Goal: Task Accomplishment & Management: Manage account settings

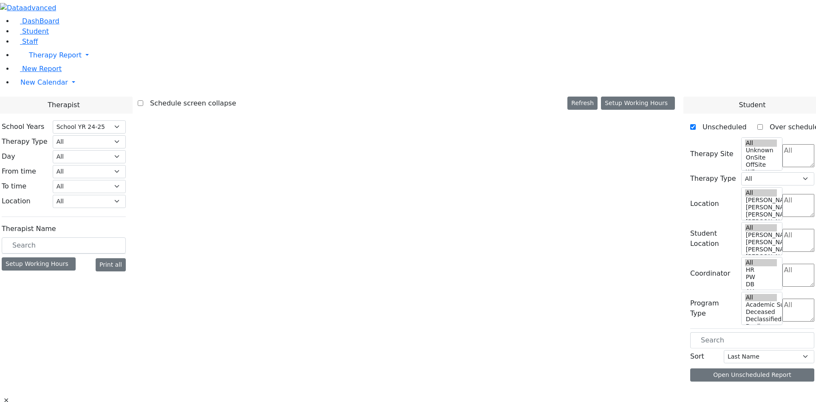
select select "210"
select select "1"
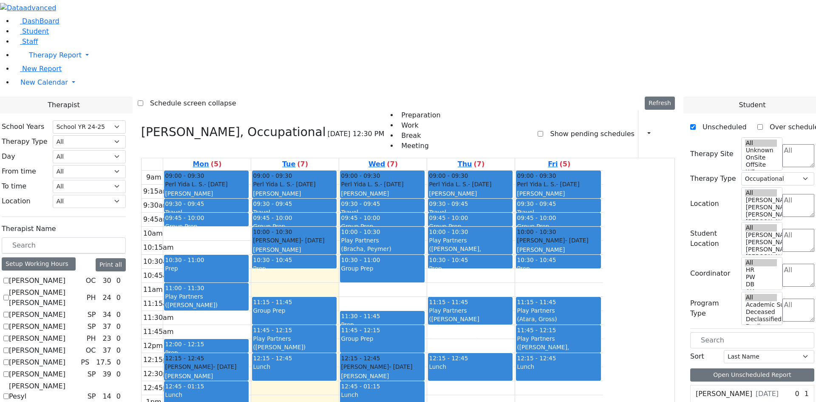
scroll to position [85, 0]
checkbox input "true"
select select
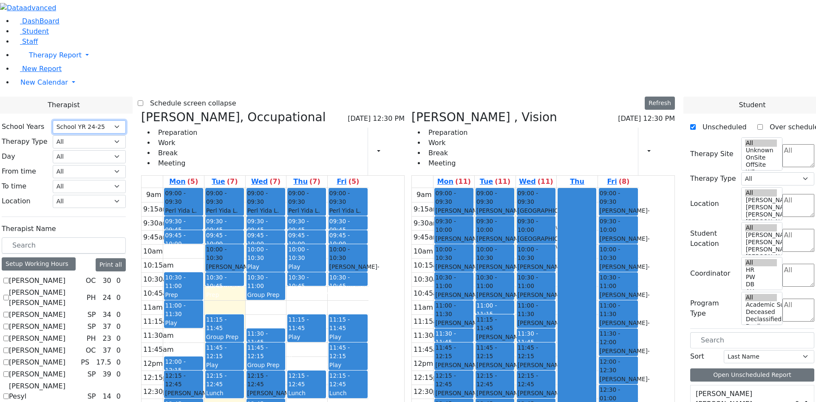
click at [126, 120] on select "Select School [GEOGRAPHIC_DATA] YR 25-26 Summer YR 25 School YR 24-25 Summer YR…" at bounding box center [89, 126] width 73 height 13
select select "212"
click at [126, 120] on select "Select School [GEOGRAPHIC_DATA] YR 25-26 Summer YR 25 School YR 24-25 Summer YR…" at bounding box center [89, 126] width 73 height 13
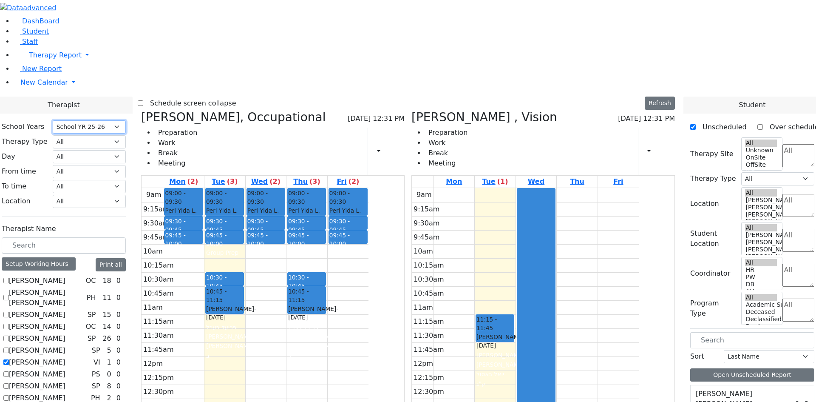
scroll to position [2855, 0]
drag, startPoint x: 734, startPoint y: 324, endPoint x: 670, endPoint y: 228, distance: 115.6
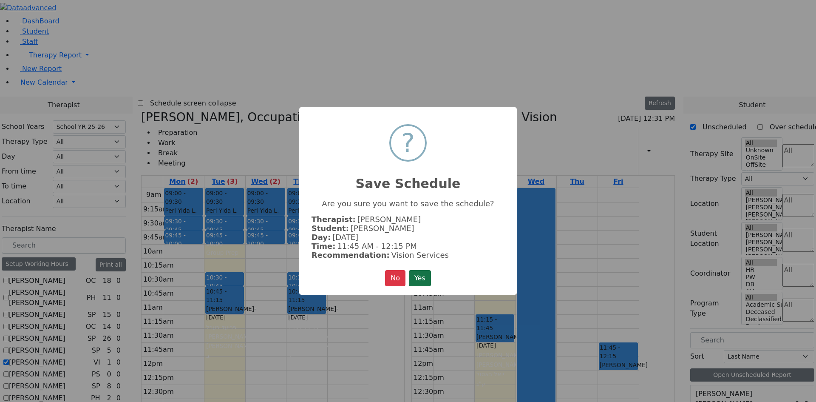
click at [420, 280] on button "Yes" at bounding box center [420, 278] width 22 height 16
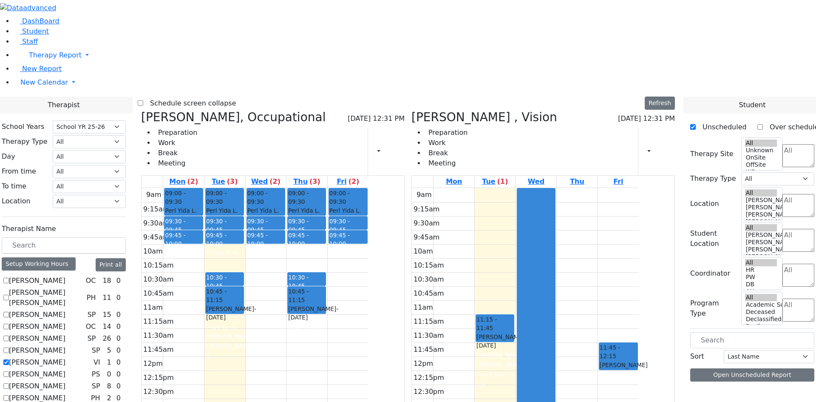
scroll to position [0, 0]
click at [412, 110] on icon at bounding box center [412, 117] width 0 height 14
select select "1"
checkbox input "false"
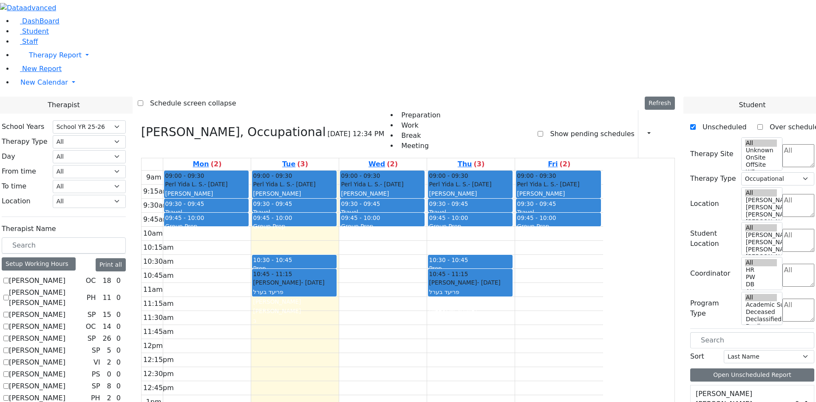
click at [141, 125] on icon at bounding box center [141, 132] width 0 height 14
select select
checkbox input "false"
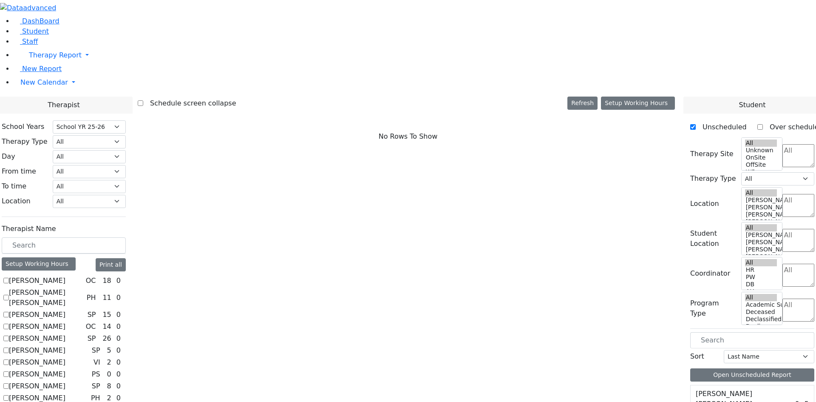
scroll to position [340, 0]
click at [76, 257] on div "Setup Working Hours" at bounding box center [39, 263] width 74 height 13
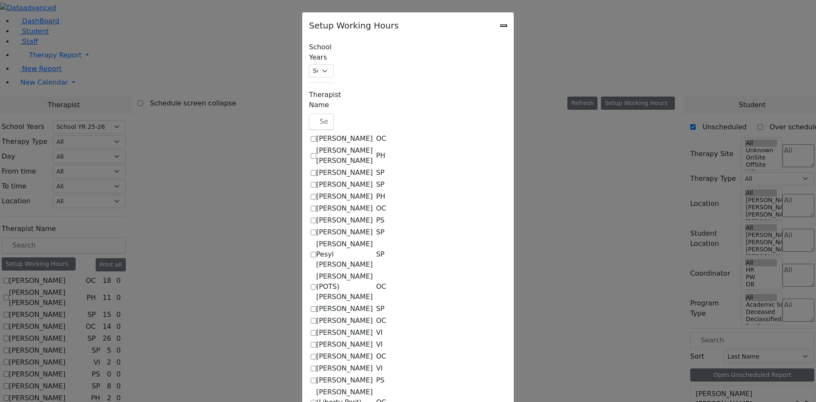
scroll to position [851, 0]
checkbox input "true"
select select "15:00:00"
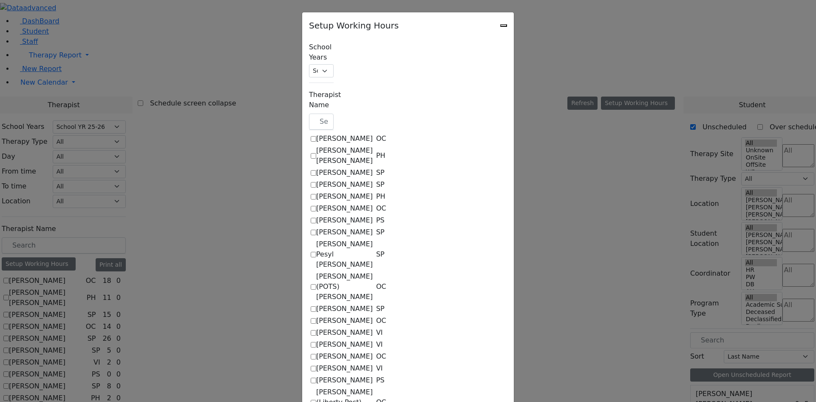
select select "15:00:00"
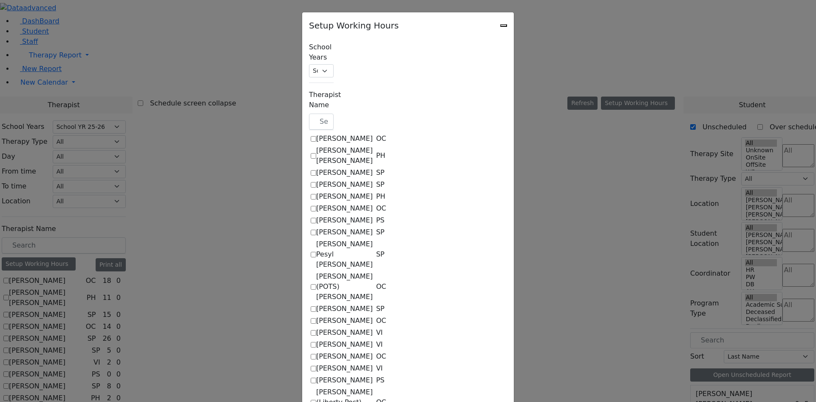
select select "15:00:00"
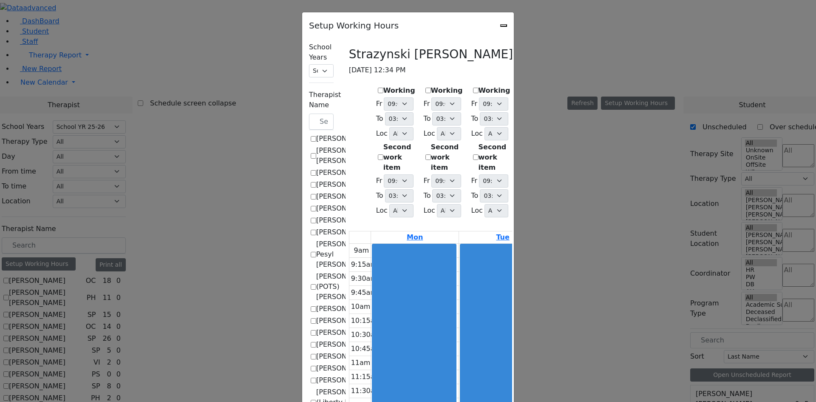
click at [384, 85] on label "Working" at bounding box center [400, 90] width 32 height 10
click at [378, 88] on input "Working" at bounding box center [381, 91] width 6 height 6
checkbox input "true"
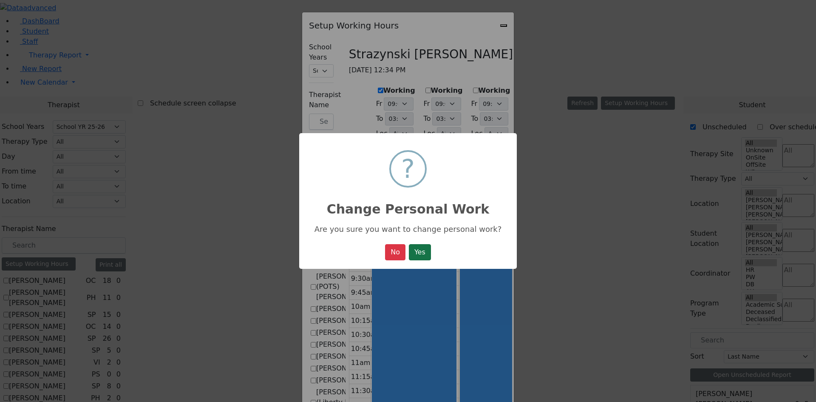
click at [426, 256] on button "Yes" at bounding box center [420, 252] width 22 height 16
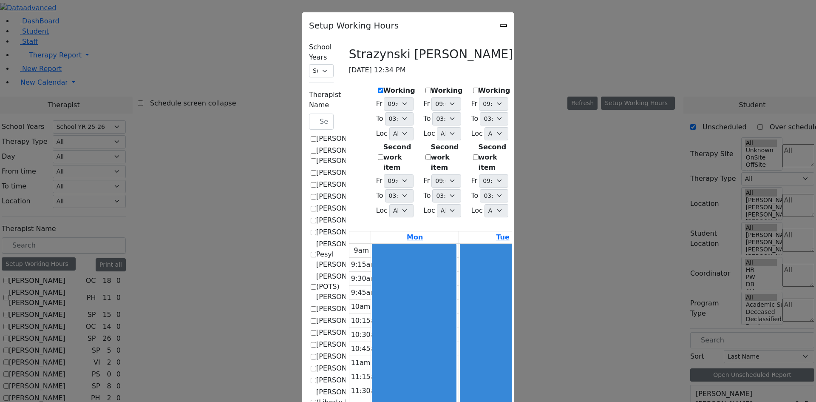
select select "15:00:00"
select select "1"
select select "15:00:00"
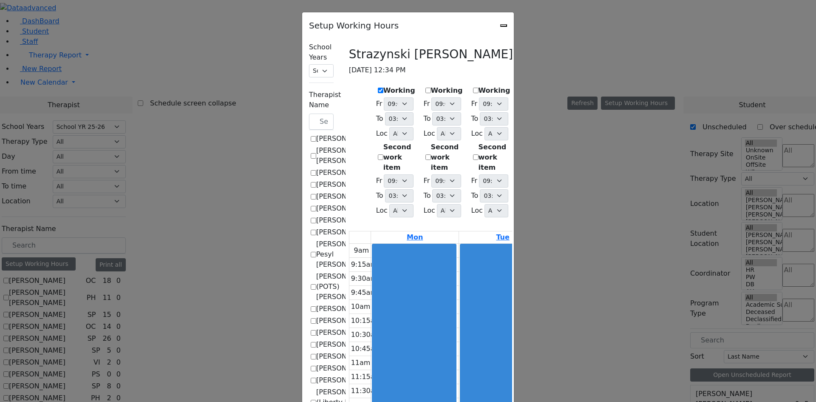
select select "15:00:00"
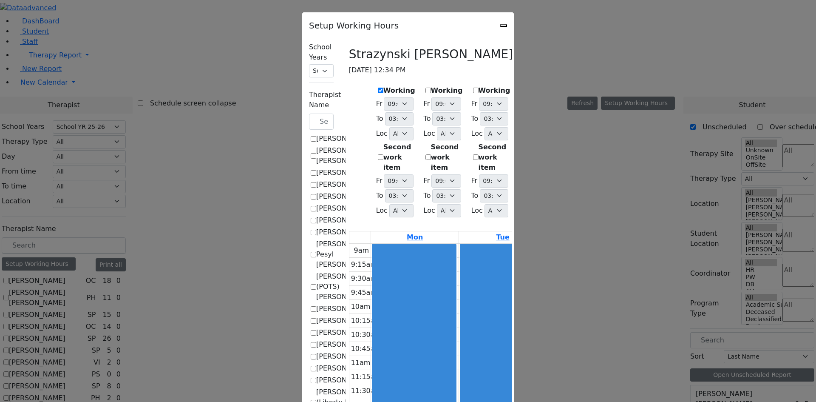
select select "15:00:00"
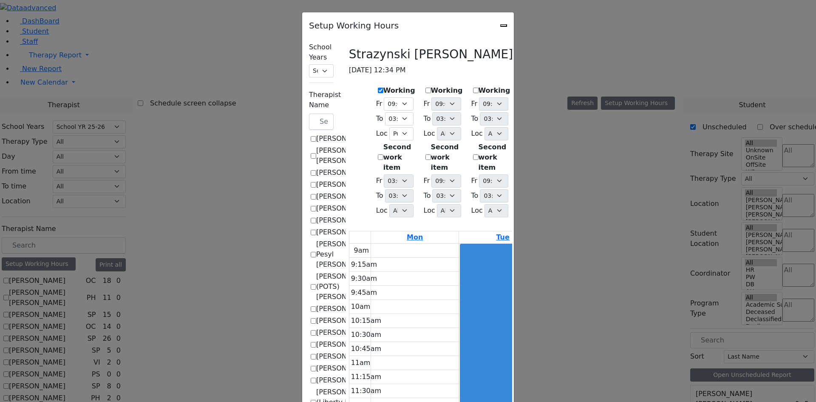
click at [431, 85] on label "Working" at bounding box center [447, 90] width 32 height 10
click at [426, 88] on input "Working" at bounding box center [429, 91] width 6 height 6
checkbox input "true"
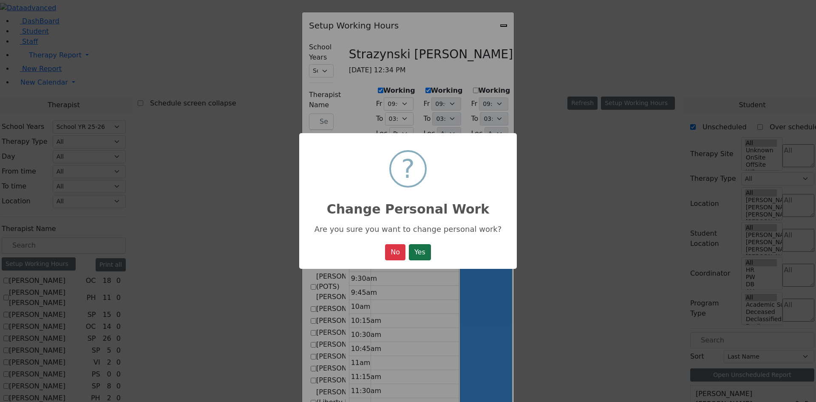
drag, startPoint x: 426, startPoint y: 253, endPoint x: 422, endPoint y: 233, distance: 20.8
click at [425, 250] on button "Yes" at bounding box center [420, 252] width 22 height 16
select select "15:00:00"
select select "1"
select select "15:00:00"
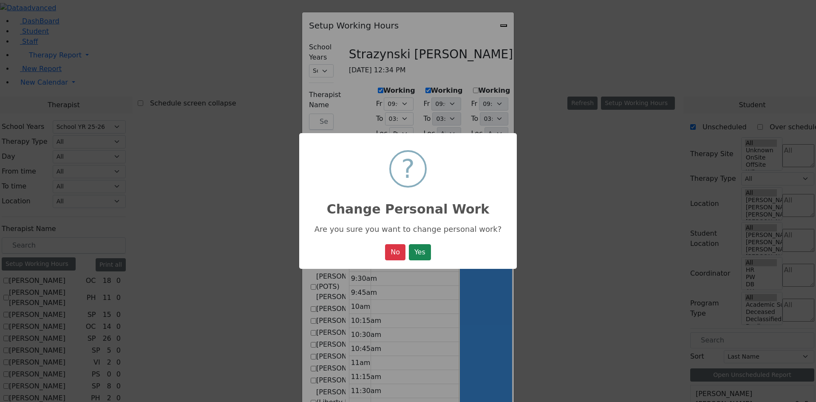
select select "15:00:00"
select select "1"
select select "15:00:00"
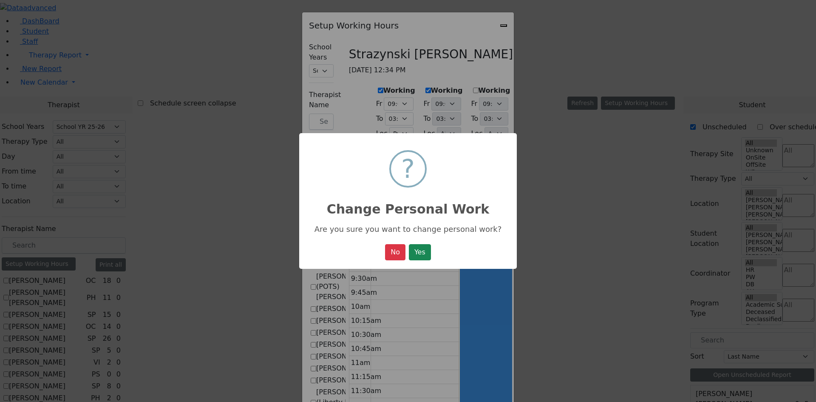
select select "15:00:00"
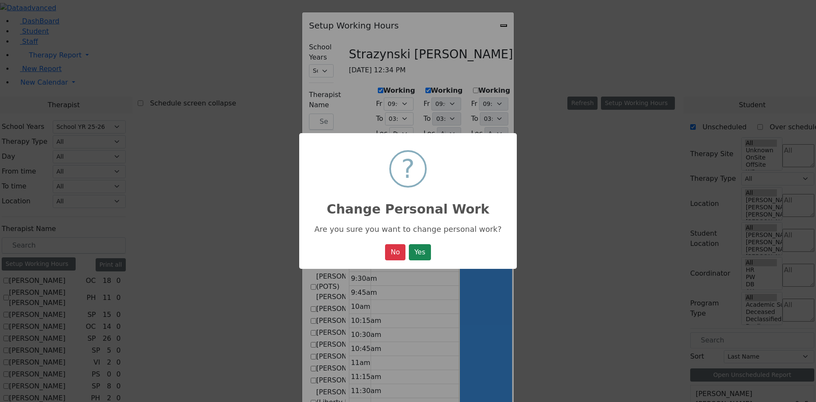
select select "15:00:00"
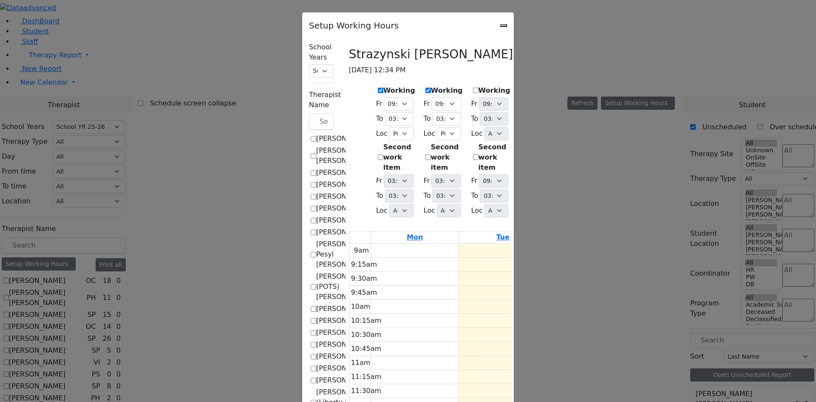
click at [479, 85] on label "Working" at bounding box center [495, 90] width 32 height 10
click at [473, 88] on input "Working" at bounding box center [476, 91] width 6 height 6
checkbox input "true"
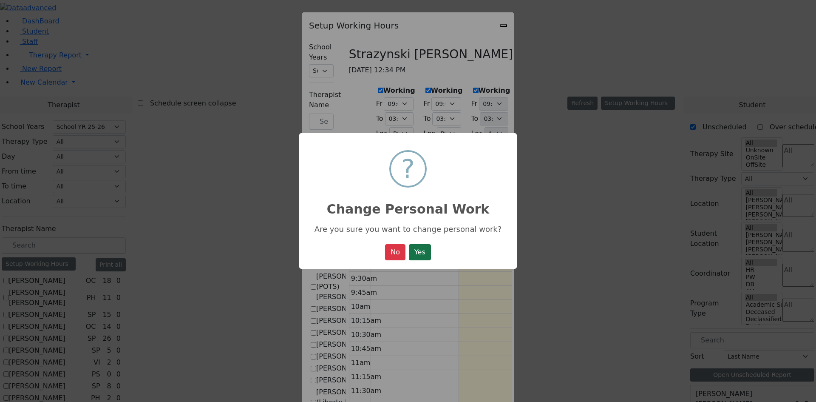
click at [424, 255] on button "Yes" at bounding box center [420, 252] width 22 height 16
select select "15:00:00"
select select "1"
select select "15:00:00"
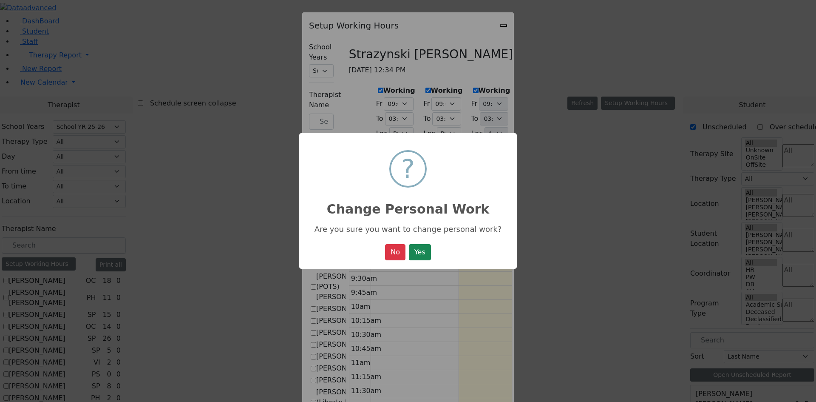
select select "15:00:00"
select select "1"
select select "15:00:00"
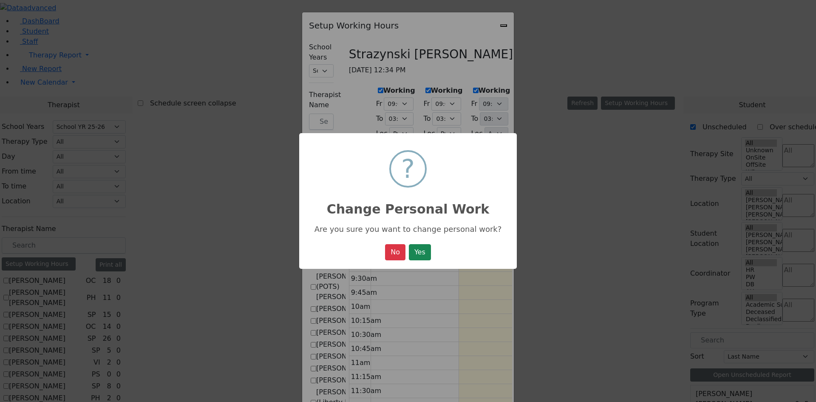
select select "1"
select select "15:00:00"
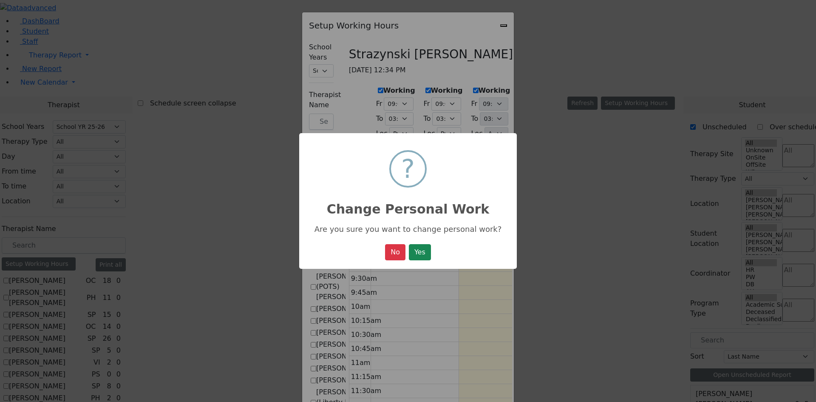
select select "15:00:00"
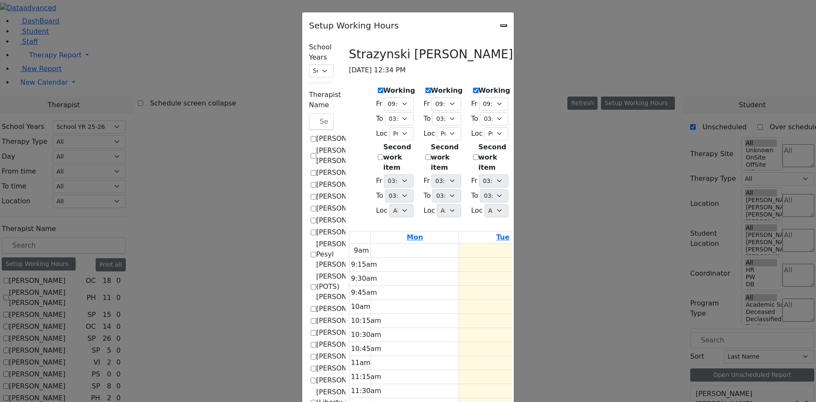
click at [526, 85] on label "Working" at bounding box center [542, 90] width 32 height 10
click at [520, 88] on input "Working" at bounding box center [523, 91] width 6 height 6
checkbox input "true"
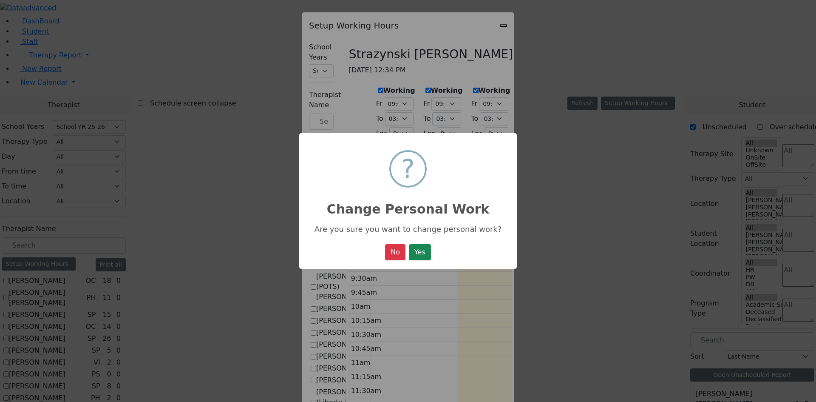
click at [426, 254] on button "Yes" at bounding box center [420, 252] width 22 height 16
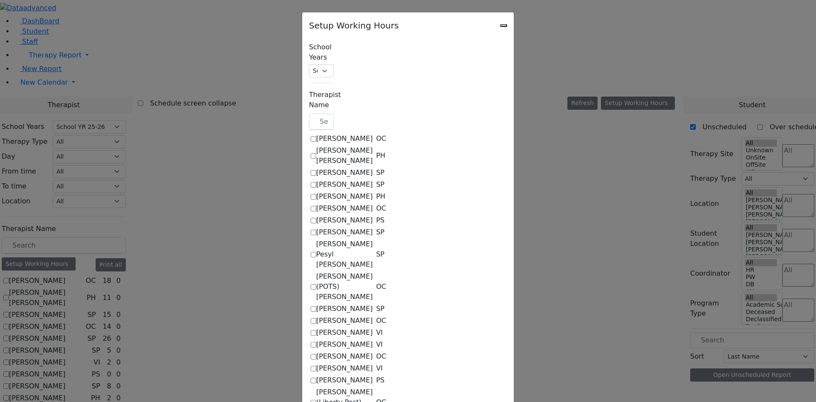
select select "15:00:00"
select select "1"
select select "15:00:00"
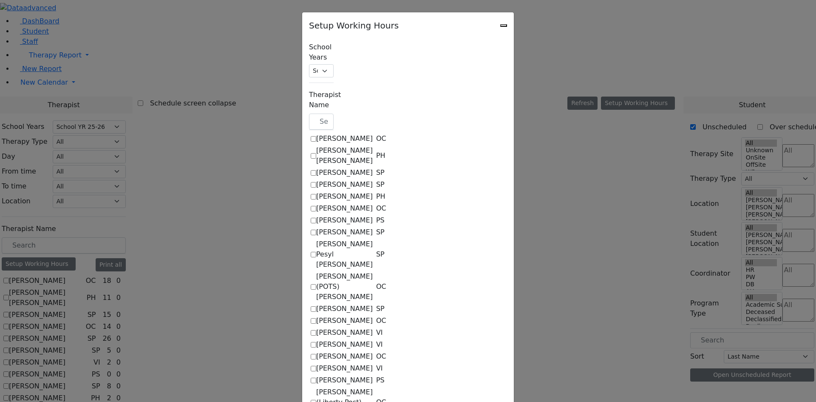
select select "1"
select select "15:00:00"
select select "1"
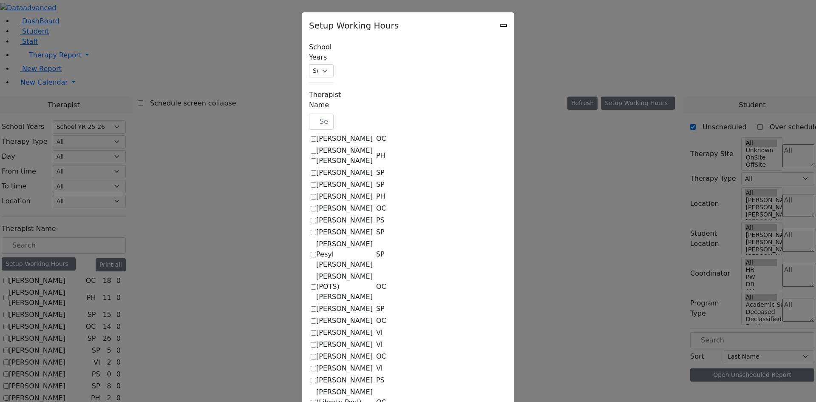
select select "15:00:00"
select select "1"
select select "15:00:00"
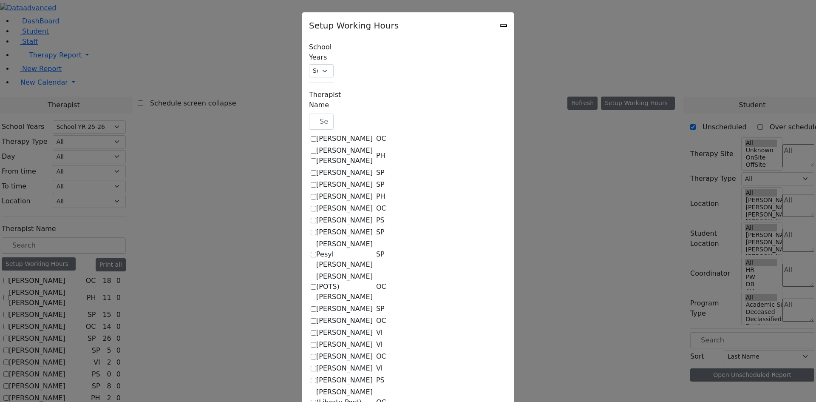
select select "15:00:00"
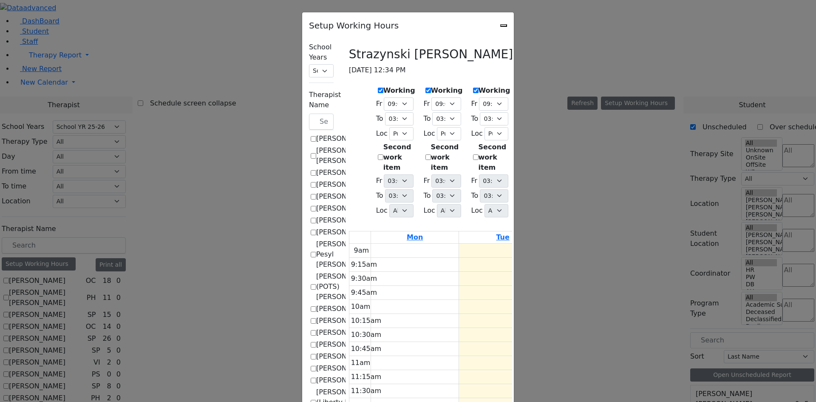
click at [606, 85] on label "Working" at bounding box center [590, 90] width 32 height 10
click at [574, 88] on input "Working" at bounding box center [571, 91] width 6 height 6
checkbox input "true"
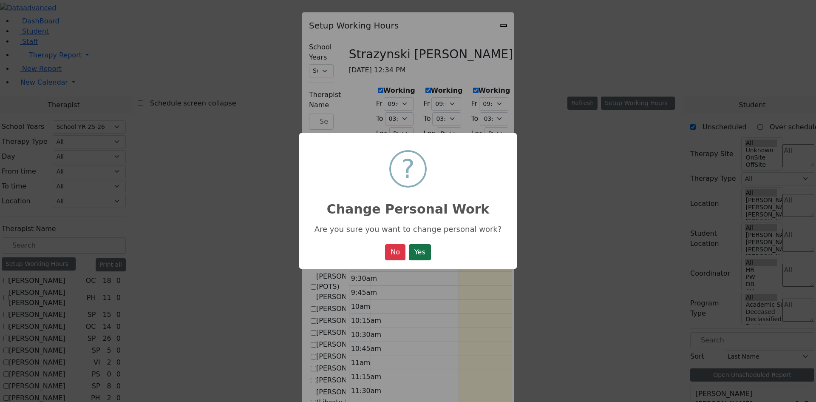
click at [424, 258] on button "Yes" at bounding box center [420, 252] width 22 height 16
select select "15:00:00"
select select "1"
select select "15:00:00"
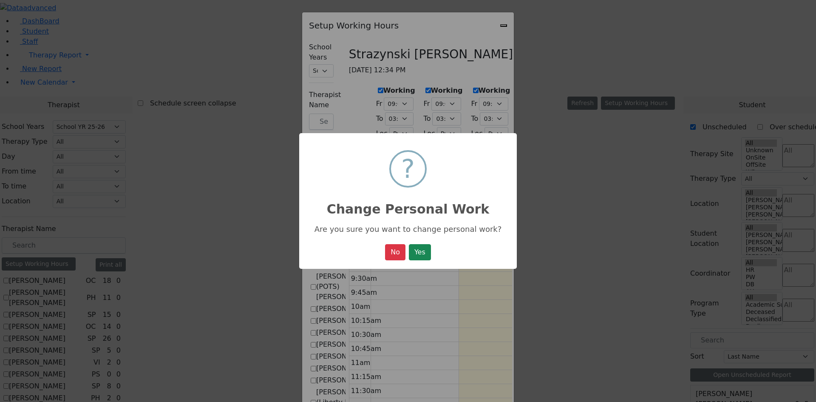
select select "15:00:00"
select select "1"
select select "15:00:00"
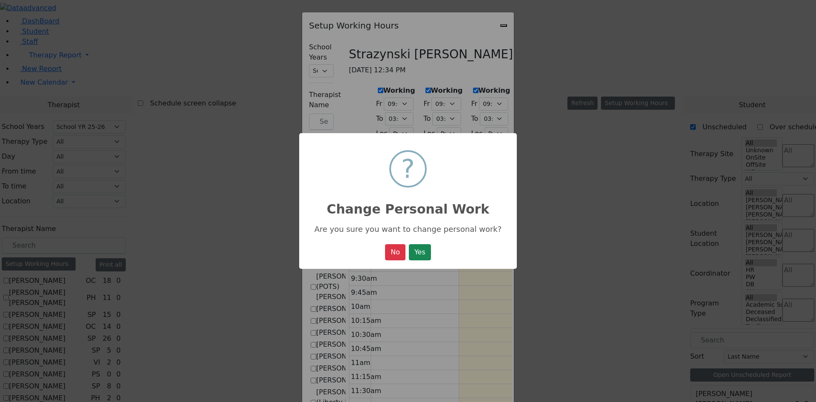
select select "1"
select select "15:00:00"
select select "1"
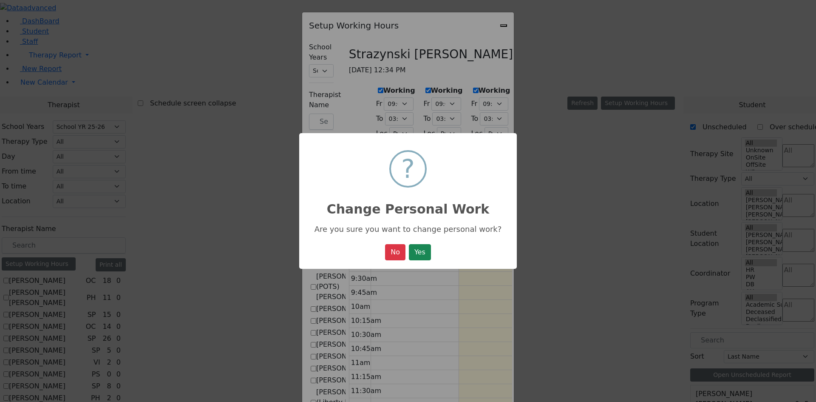
select select "15:00:00"
select select "1"
select select "15:00:00"
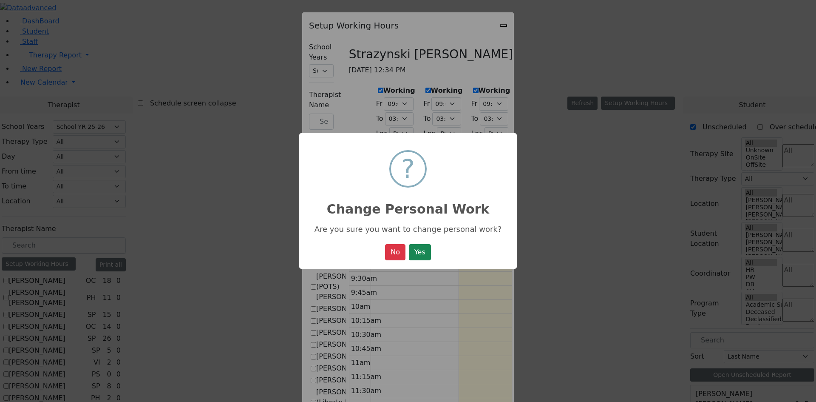
select select "15:00:00"
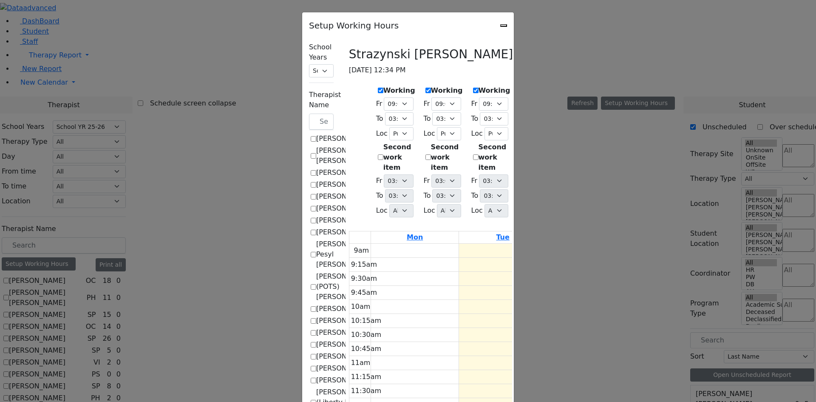
click at [514, 26] on div "Setup Working Hours" at bounding box center [408, 22] width 212 height 21
click at [504, 26] on icon "Close" at bounding box center [504, 26] width 0 height 0
checkbox input "false"
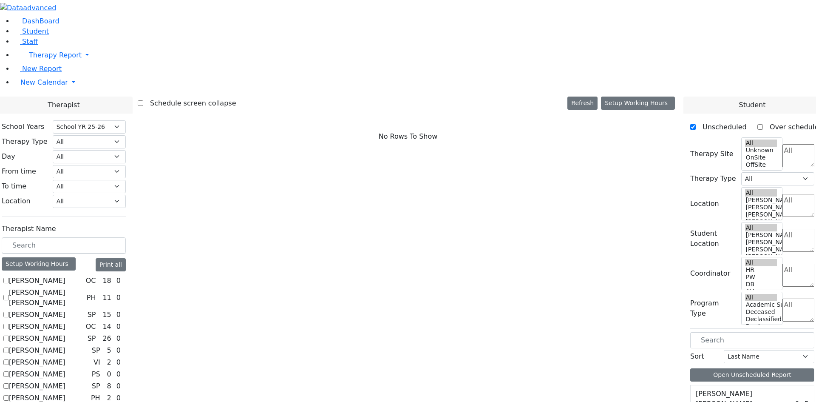
checkbox input "true"
select select "1"
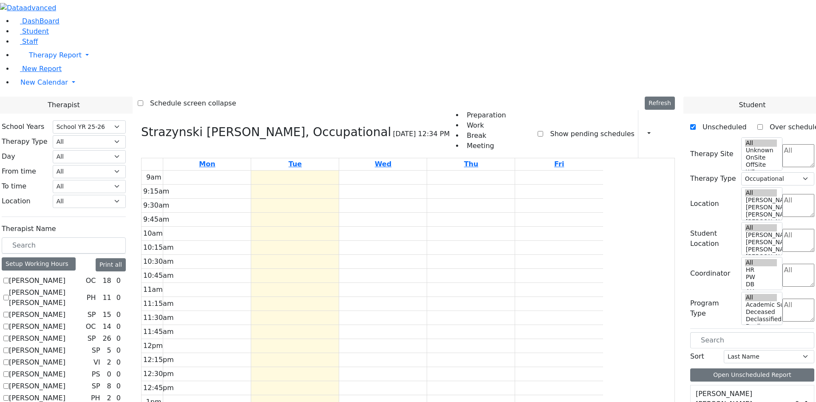
scroll to position [0, 0]
click at [758, 389] on label "[PERSON_NAME] [PERSON_NAME]" at bounding box center [741, 399] width 91 height 20
drag, startPoint x: 731, startPoint y: 216, endPoint x: 662, endPoint y: 153, distance: 94.2
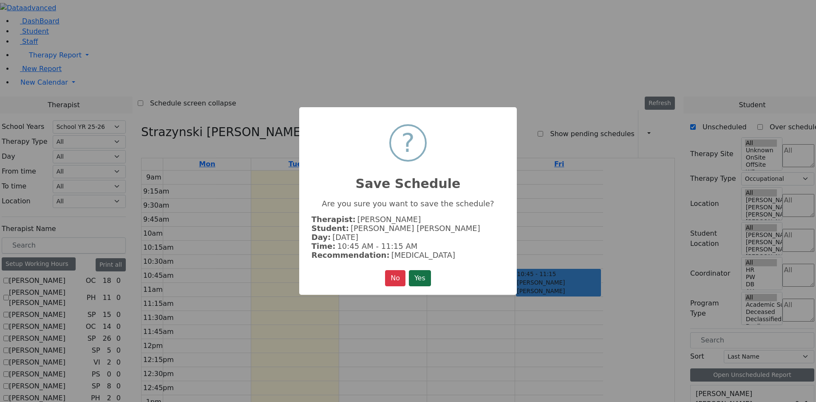
click at [422, 276] on button "Yes" at bounding box center [420, 278] width 22 height 16
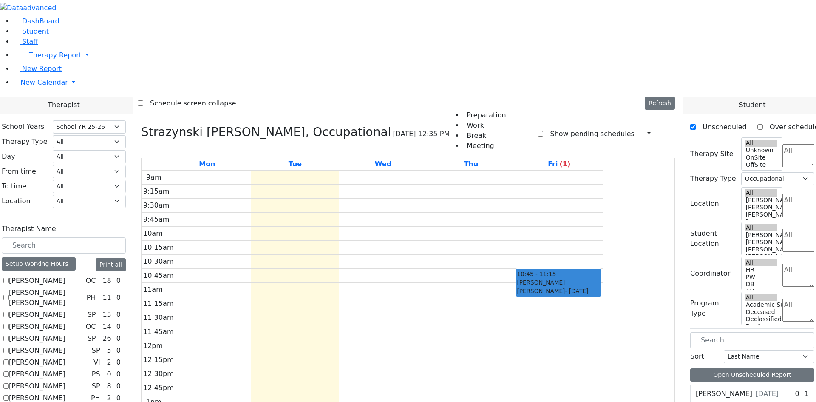
checkbox input "false"
select select
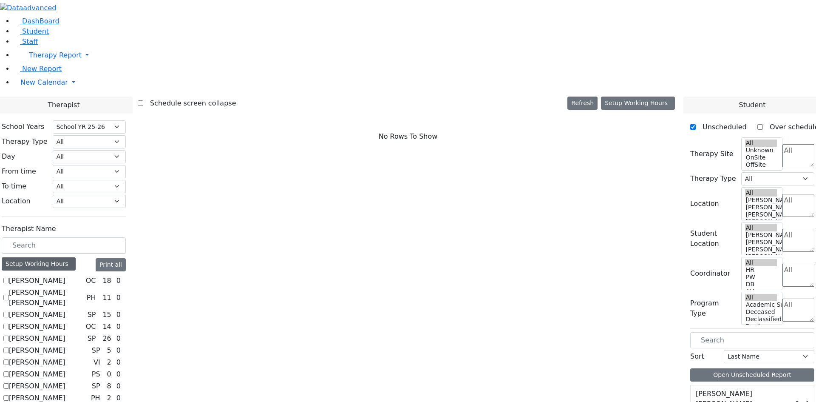
click at [76, 257] on div "Setup Working Hours" at bounding box center [39, 263] width 74 height 13
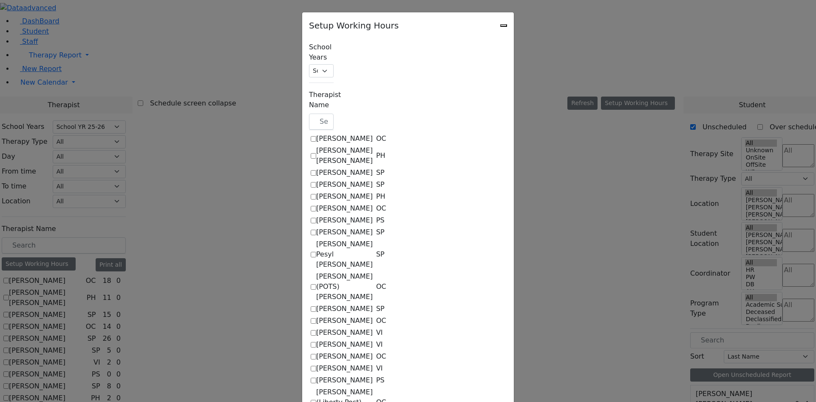
scroll to position [639, 0]
checkbox input "true"
select select "15:00:00"
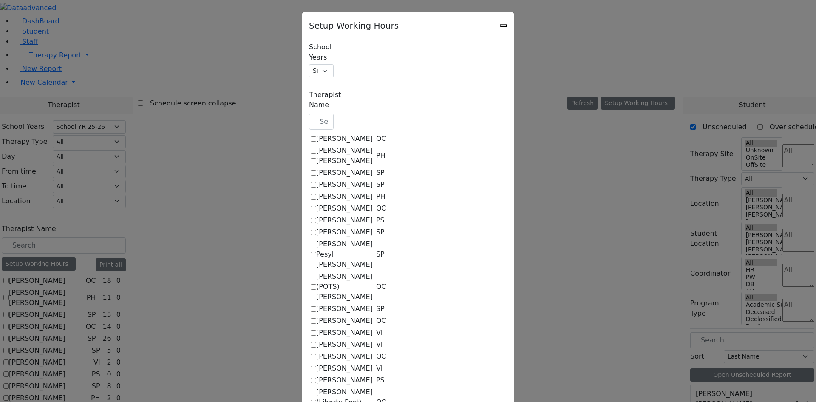
select select "15:00:00"
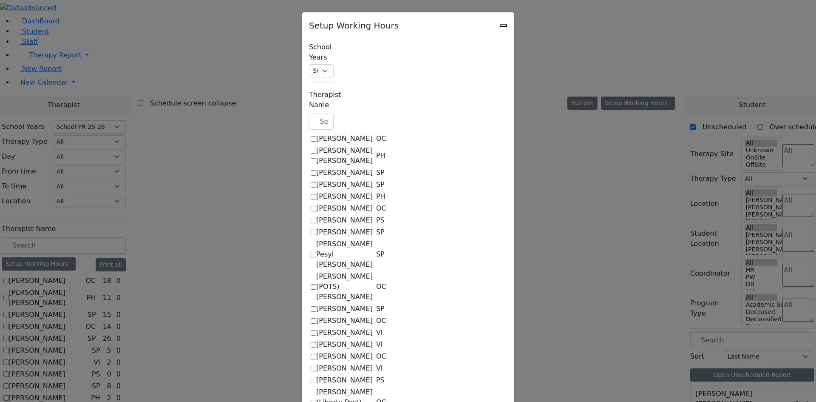
select select "15:00:00"
